Goal: Information Seeking & Learning: Learn about a topic

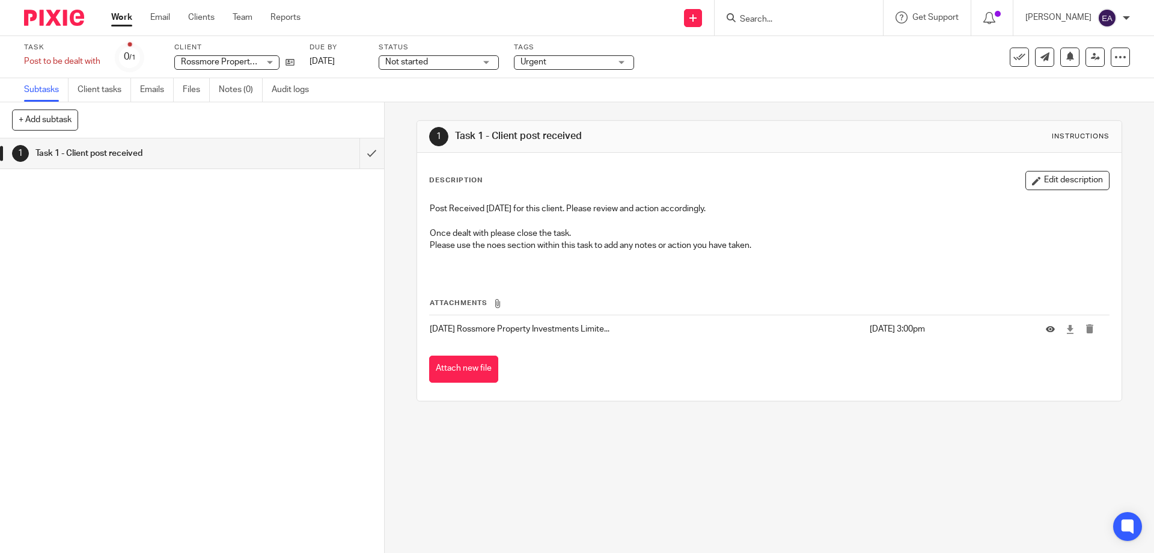
click at [789, 20] on input "Search" at bounding box center [793, 19] width 108 height 11
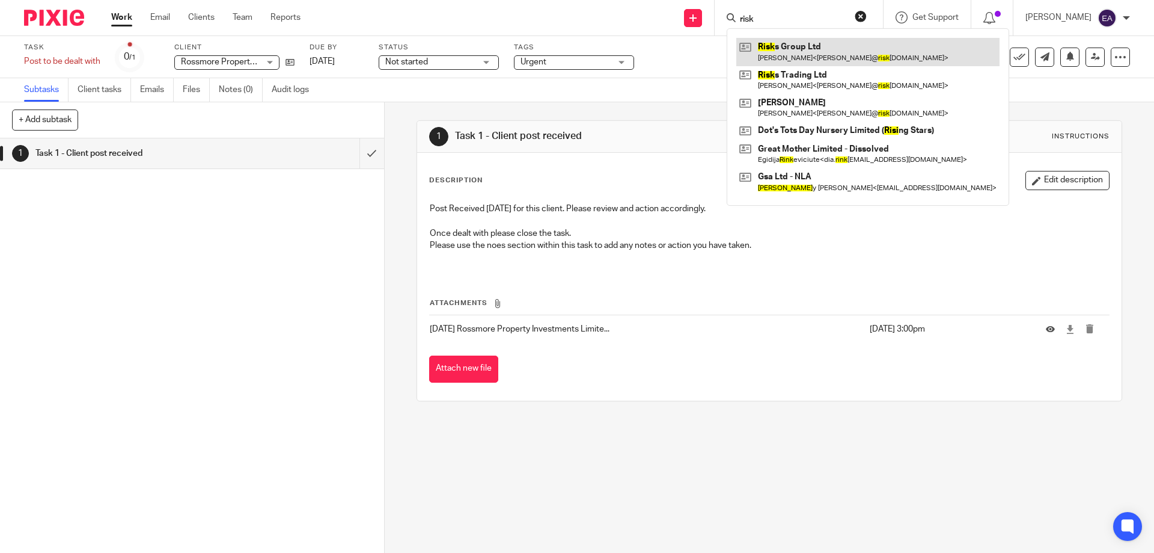
type input "risk"
click at [832, 51] on link at bounding box center [868, 52] width 263 height 28
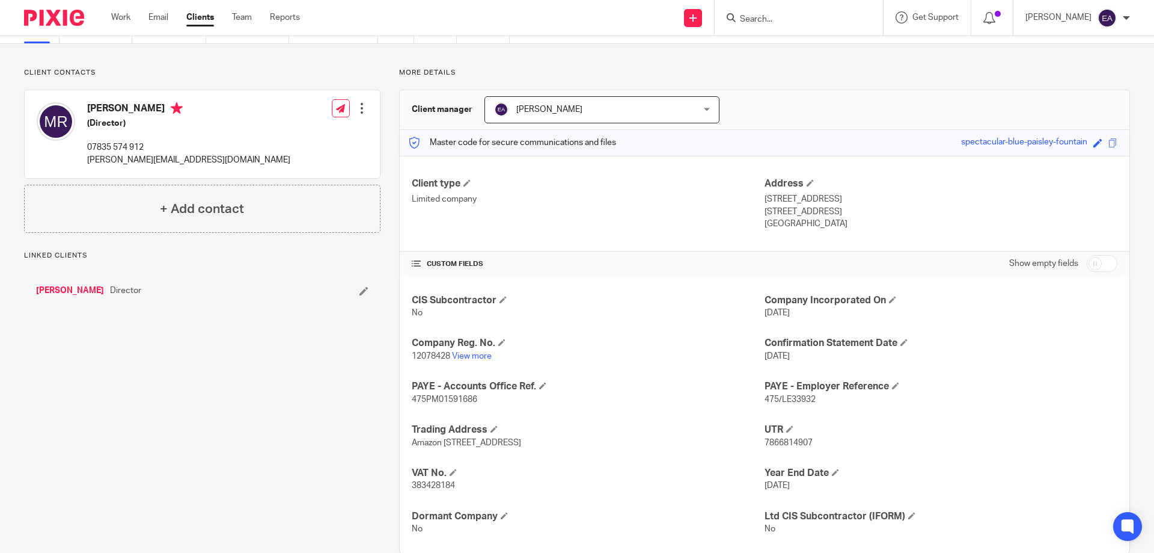
scroll to position [85, 0]
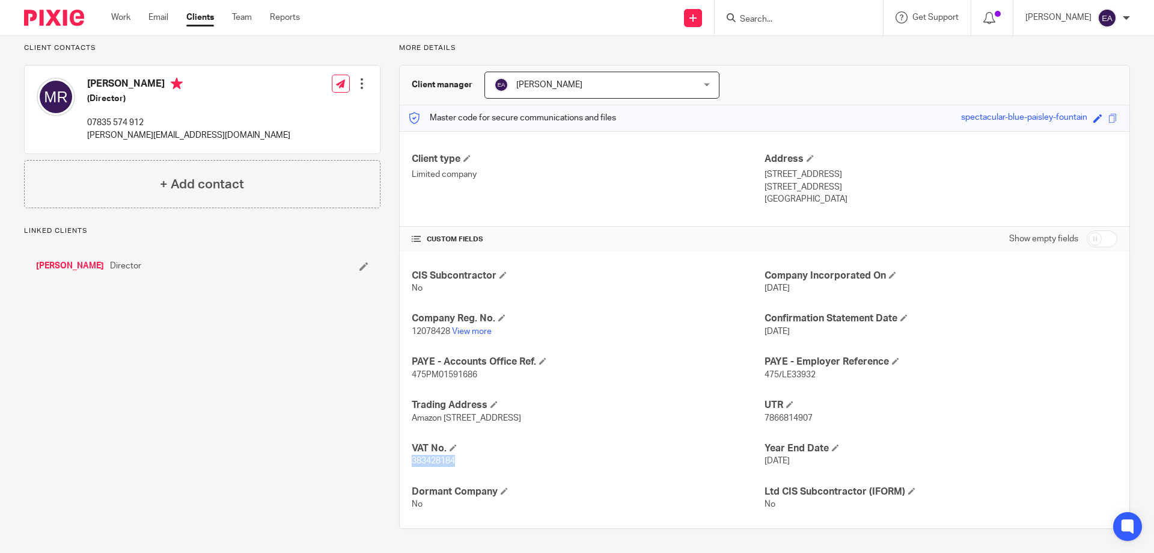
drag, startPoint x: 411, startPoint y: 459, endPoint x: 461, endPoint y: 459, distance: 50.5
click at [461, 459] on p "383428184" at bounding box center [588, 461] width 353 height 12
click at [848, 13] on form at bounding box center [803, 17] width 128 height 15
click at [785, 16] on input "Search" at bounding box center [793, 19] width 108 height 11
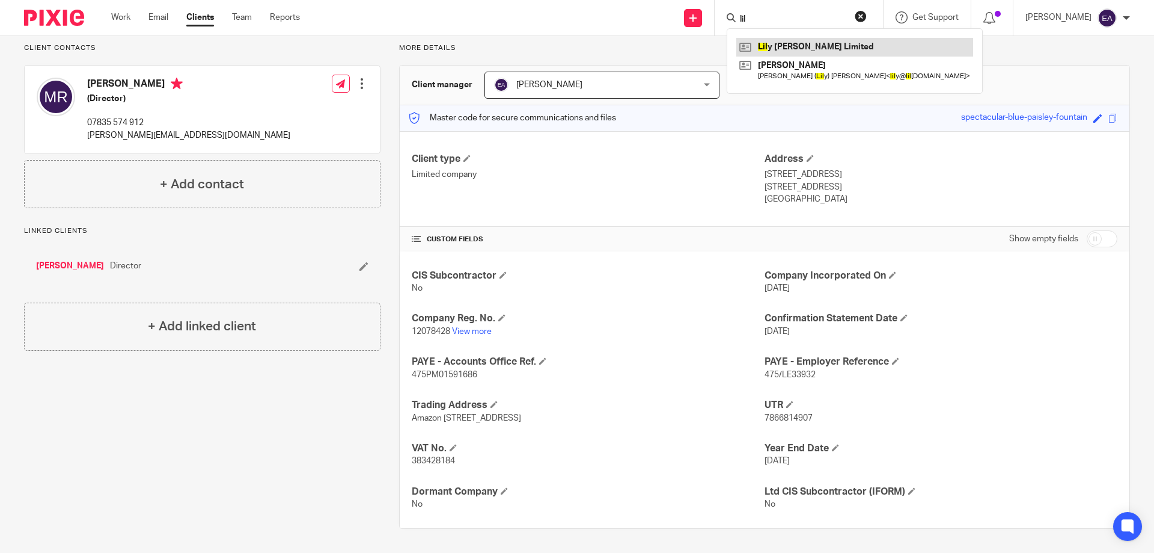
type input "lil"
click at [827, 44] on link at bounding box center [855, 47] width 237 height 18
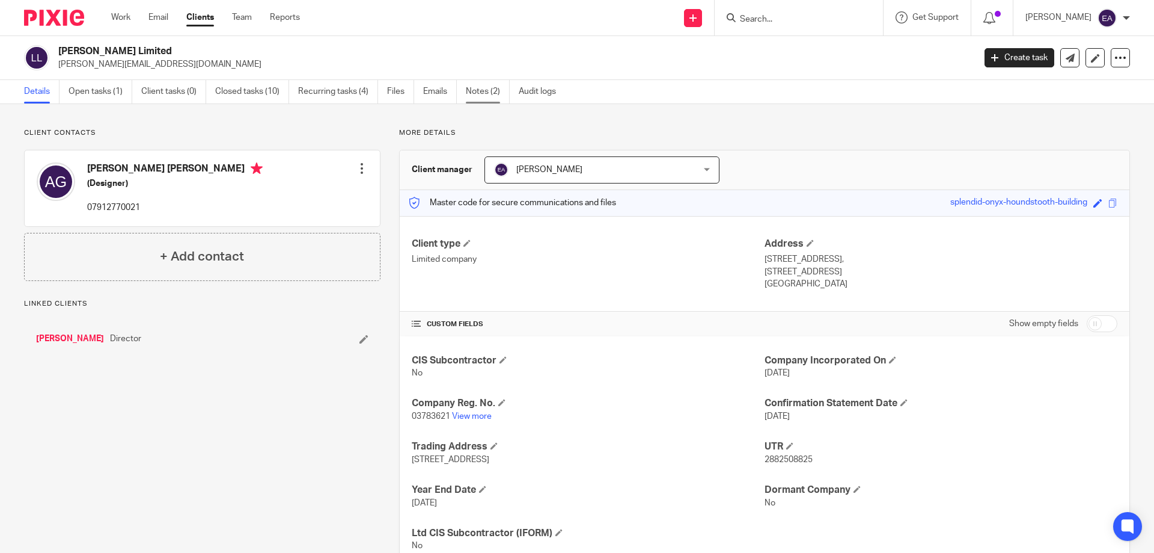
click at [482, 89] on link "Notes (2)" at bounding box center [488, 91] width 44 height 23
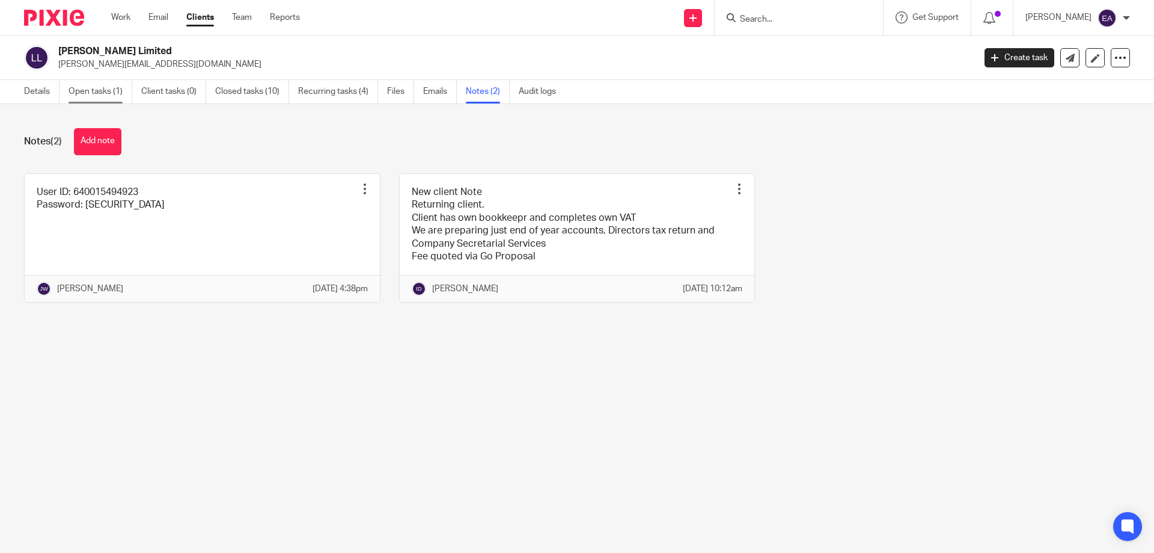
click at [101, 91] on link "Open tasks (1)" at bounding box center [101, 91] width 64 height 23
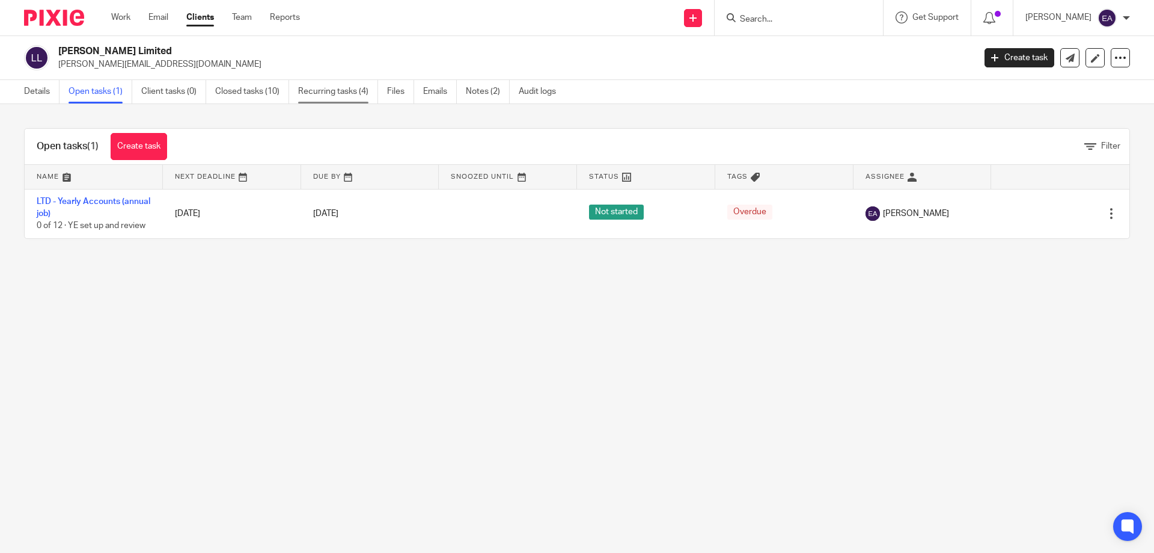
click at [346, 88] on link "Recurring tasks (4)" at bounding box center [338, 91] width 80 height 23
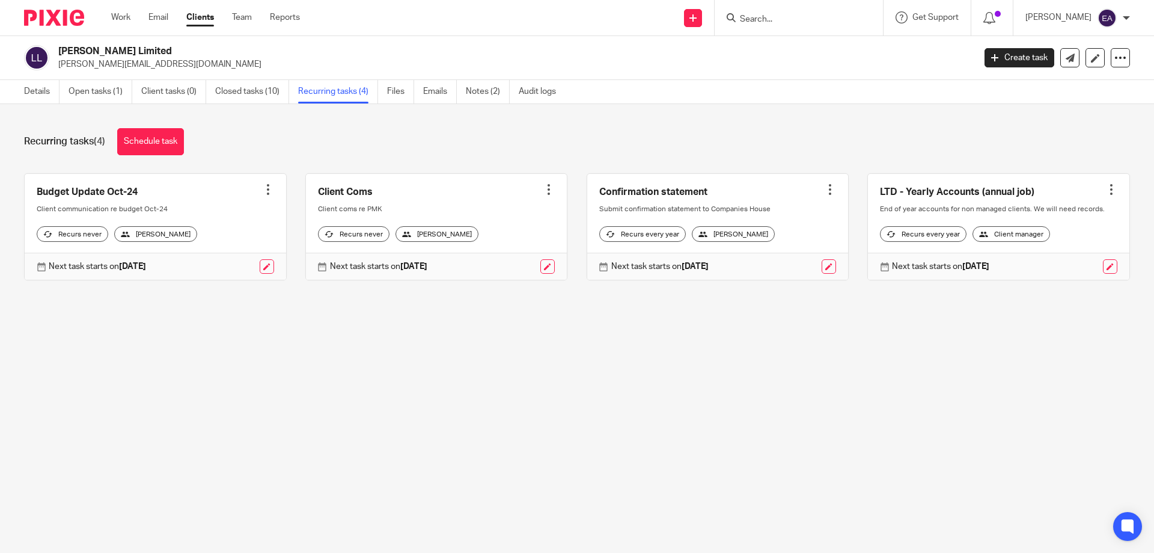
click at [20, 87] on div "Details Open tasks (1) Client tasks (0) Closed tasks (10) Recurring tasks (4) F…" at bounding box center [293, 91] width 586 height 23
click at [31, 91] on link "Details" at bounding box center [41, 91] width 35 height 23
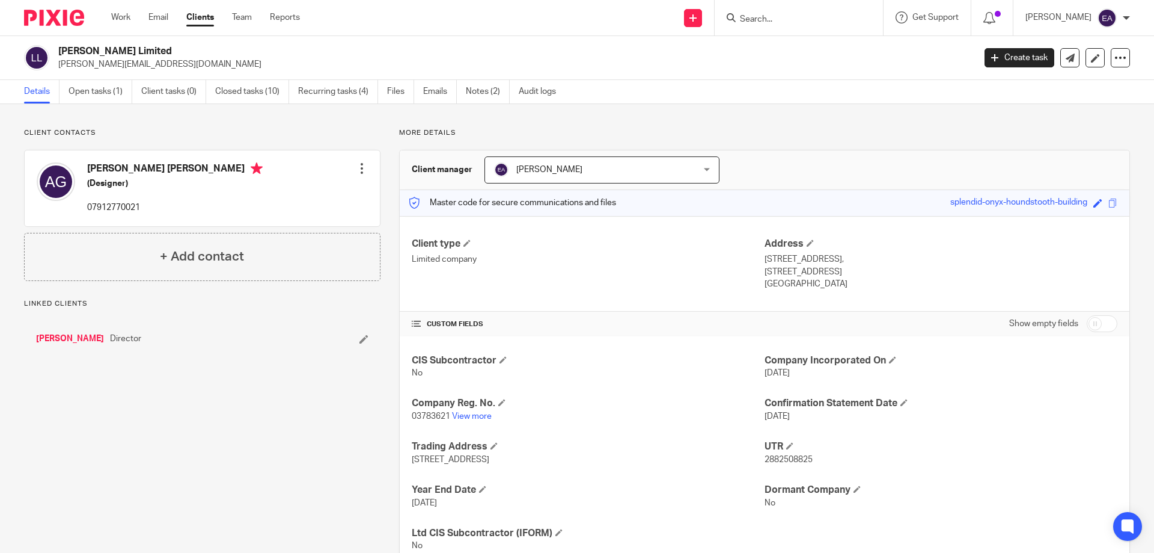
scroll to position [42, 0]
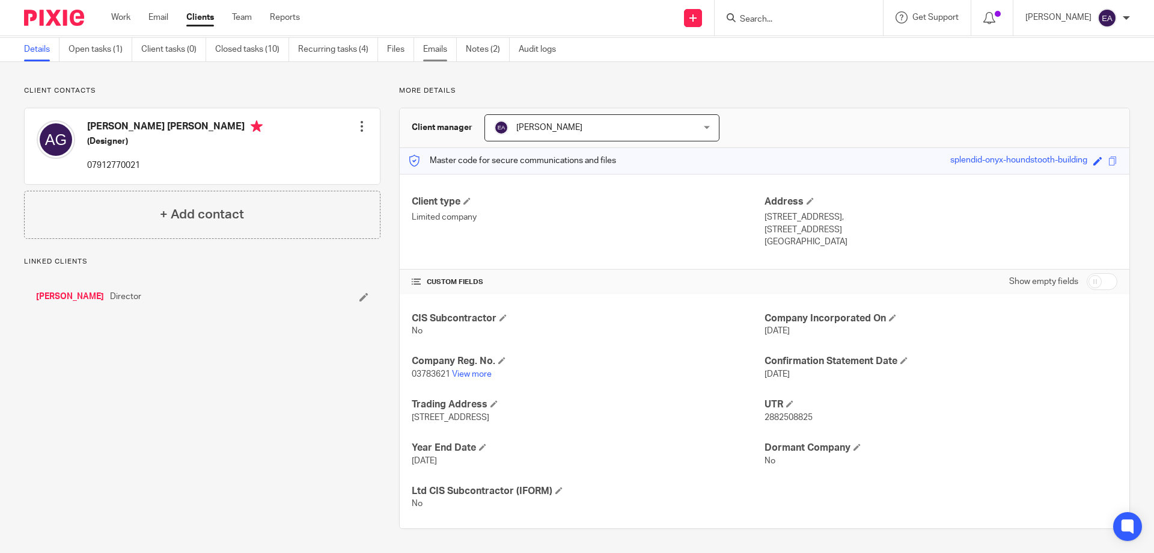
click at [431, 49] on link "Emails" at bounding box center [440, 49] width 34 height 23
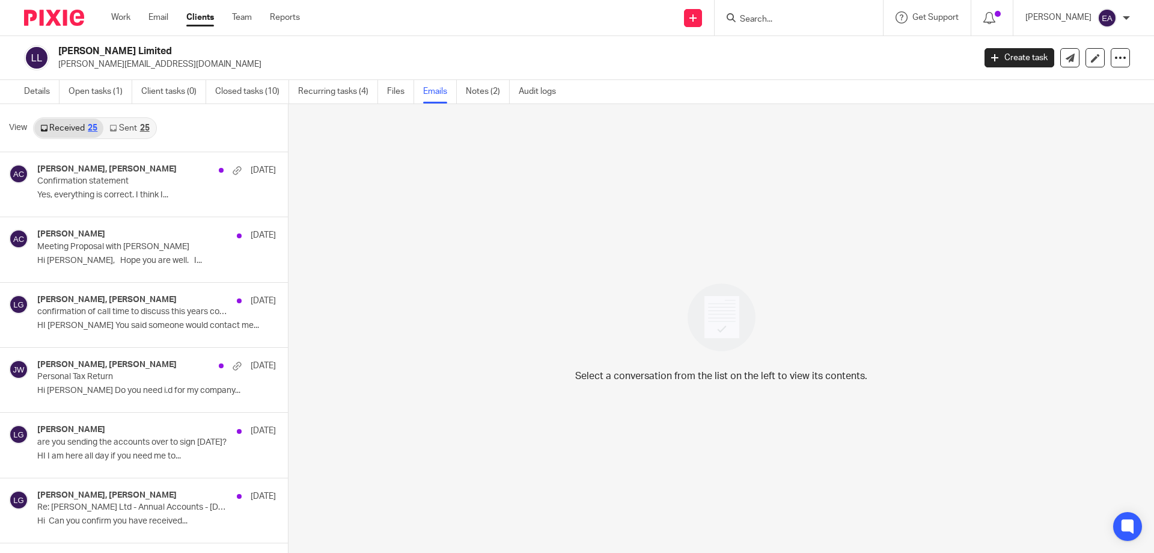
click at [130, 128] on link "Sent 25" at bounding box center [129, 127] width 52 height 19
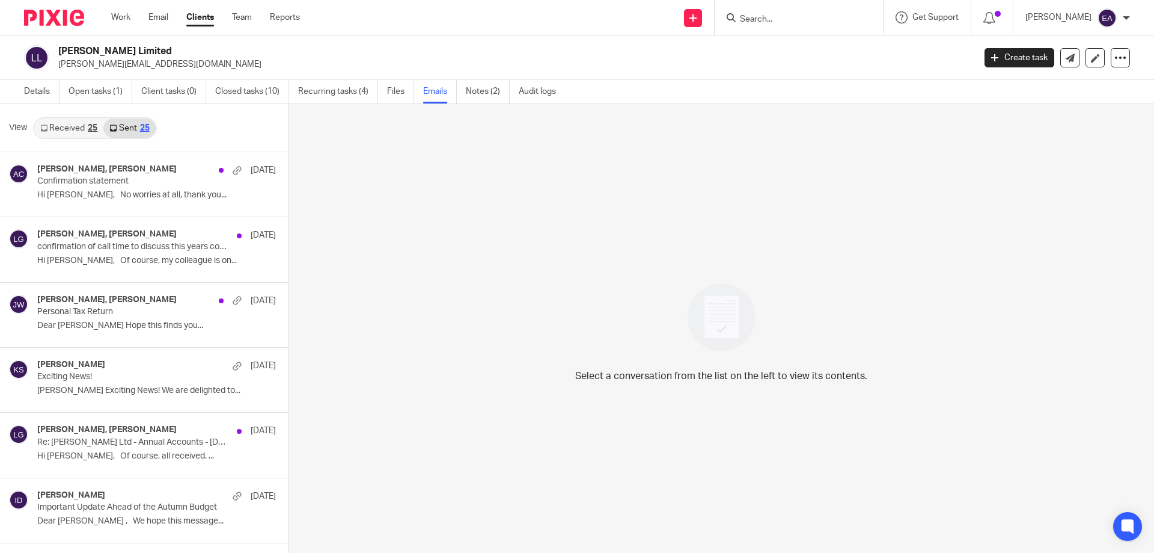
click at [71, 121] on link "Received 25" at bounding box center [68, 127] width 69 height 19
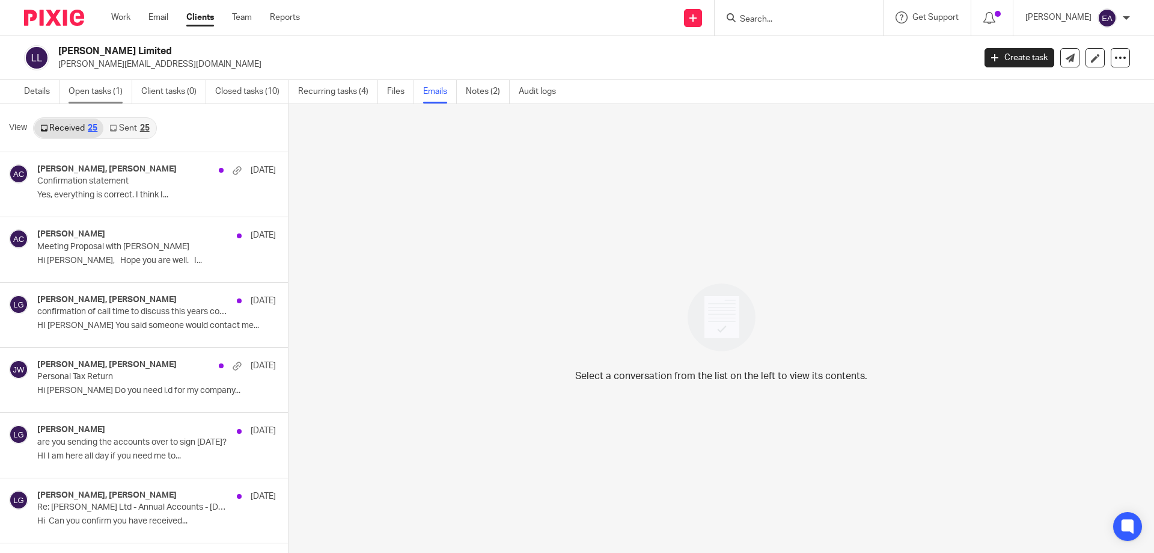
click at [100, 91] on link "Open tasks (1)" at bounding box center [101, 91] width 64 height 23
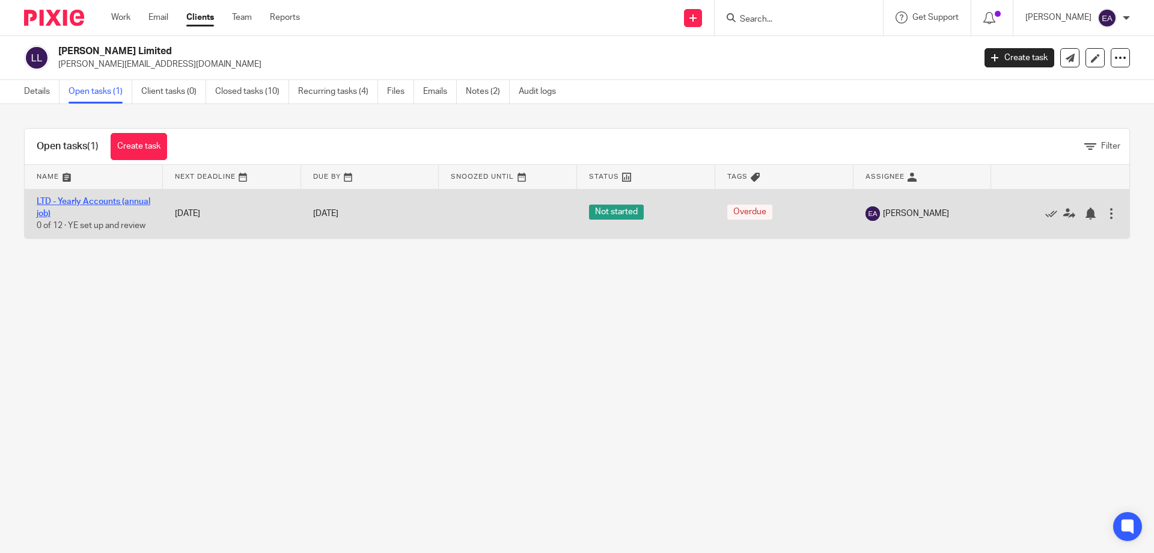
click at [96, 201] on link "LTD - Yearly Accounts (annual job)" at bounding box center [94, 207] width 114 height 20
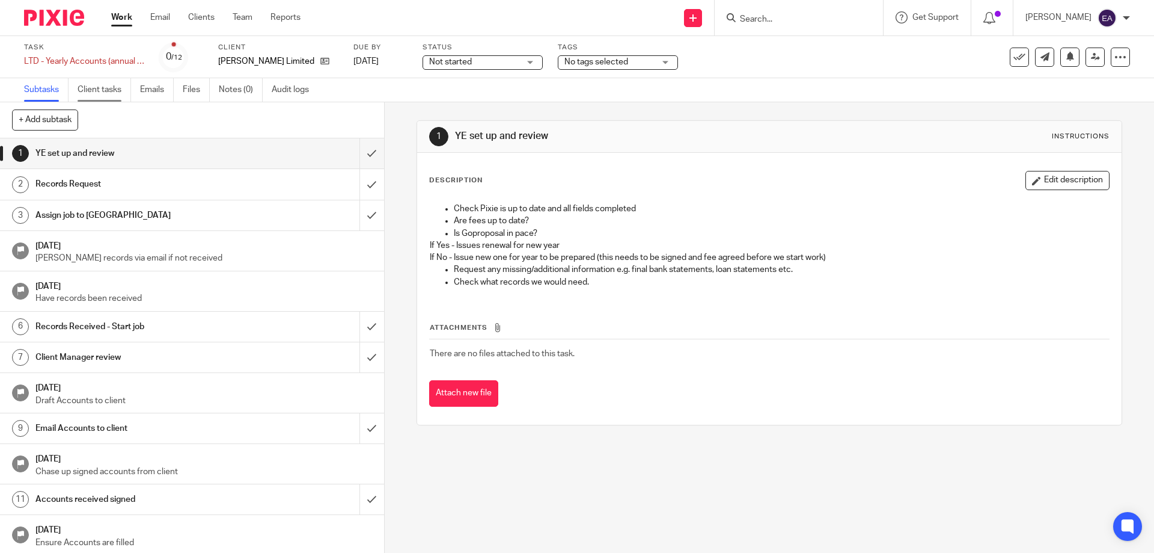
click at [114, 89] on link "Client tasks" at bounding box center [105, 89] width 54 height 23
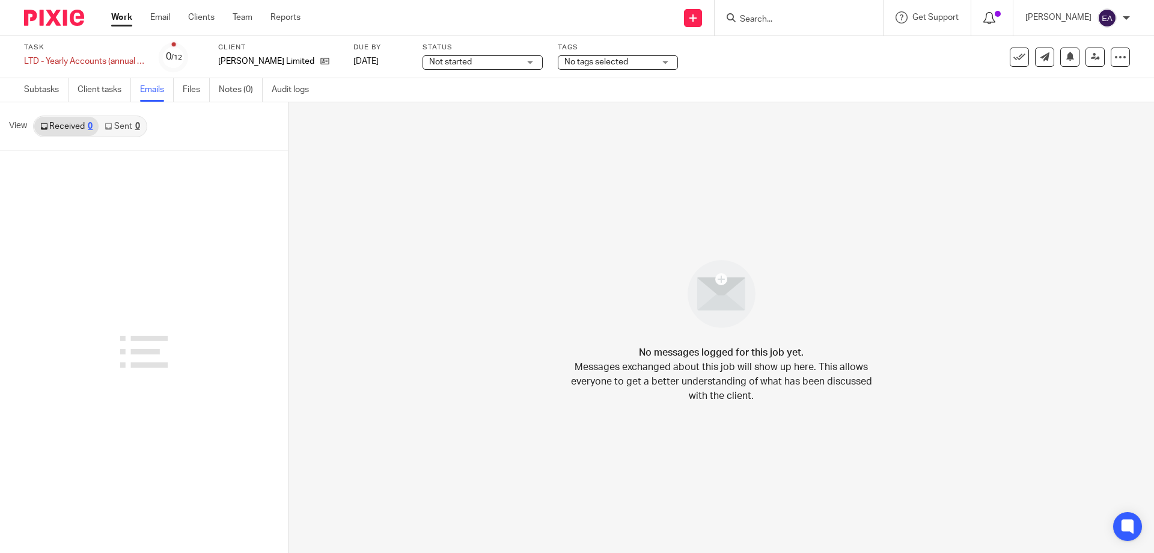
click at [996, 21] on icon at bounding box center [990, 18] width 12 height 12
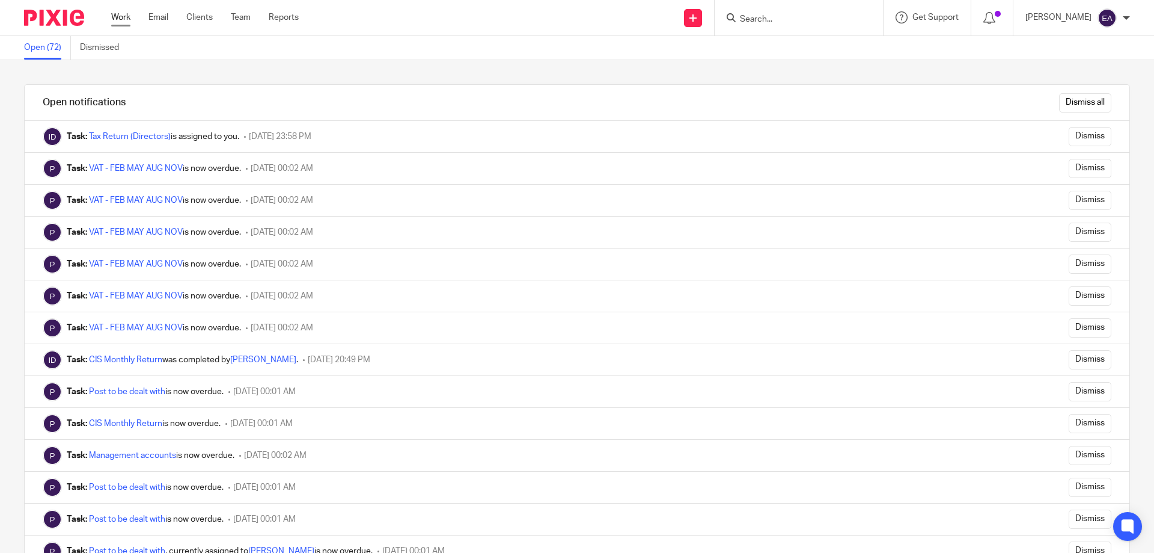
click at [121, 17] on link "Work" at bounding box center [120, 17] width 19 height 12
